Goal: Task Accomplishment & Management: Use online tool/utility

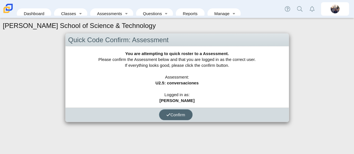
click at [177, 112] on span "Confirm" at bounding box center [175, 114] width 19 height 5
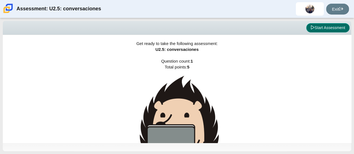
click at [338, 25] on button "Start Assessment" at bounding box center [327, 28] width 43 height 10
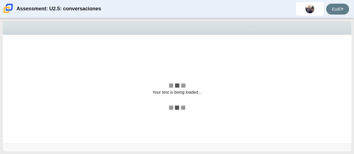
select select "06fad057-86e3-49ec-80e5-8ebec56ce9e7"
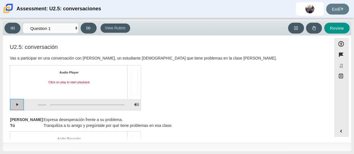
click at [17, 105] on button "Play" at bounding box center [17, 104] width 14 height 11
click at [18, 104] on button "Pause playback" at bounding box center [17, 104] width 14 height 11
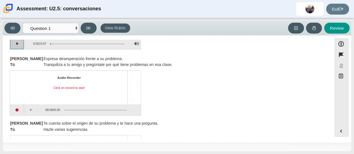
scroll to position [72, 0]
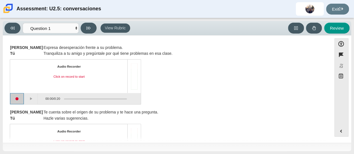
click at [18, 98] on button "Start recording" at bounding box center [17, 98] width 14 height 11
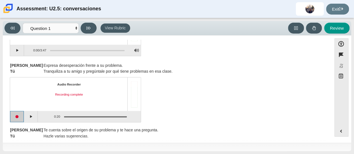
scroll to position [56, 0]
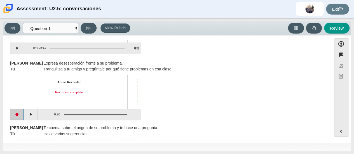
click at [18, 116] on button "Start recording" at bounding box center [17, 114] width 14 height 11
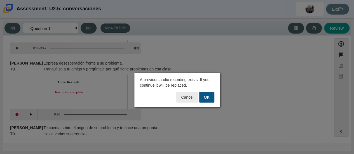
click at [209, 99] on button "OK" at bounding box center [206, 97] width 15 height 11
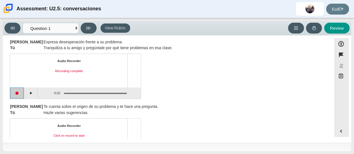
scroll to position [22, 0]
